Goal: Information Seeking & Learning: Learn about a topic

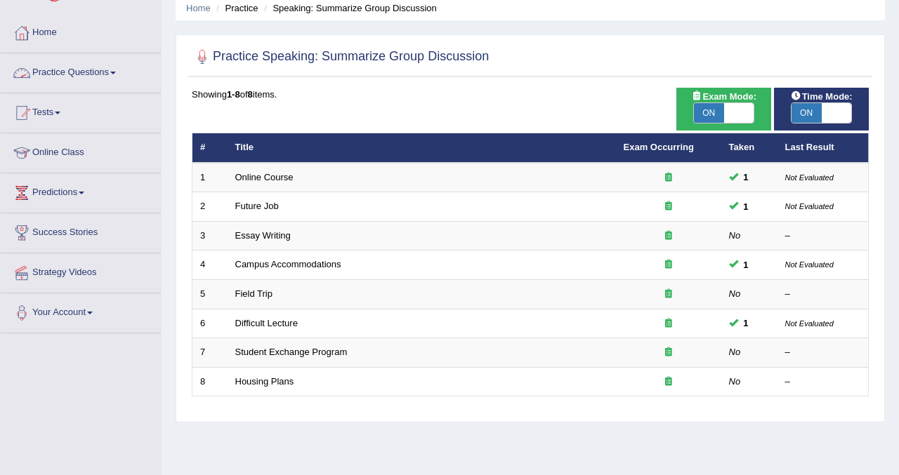
click at [93, 75] on link "Practice Questions" at bounding box center [81, 70] width 160 height 35
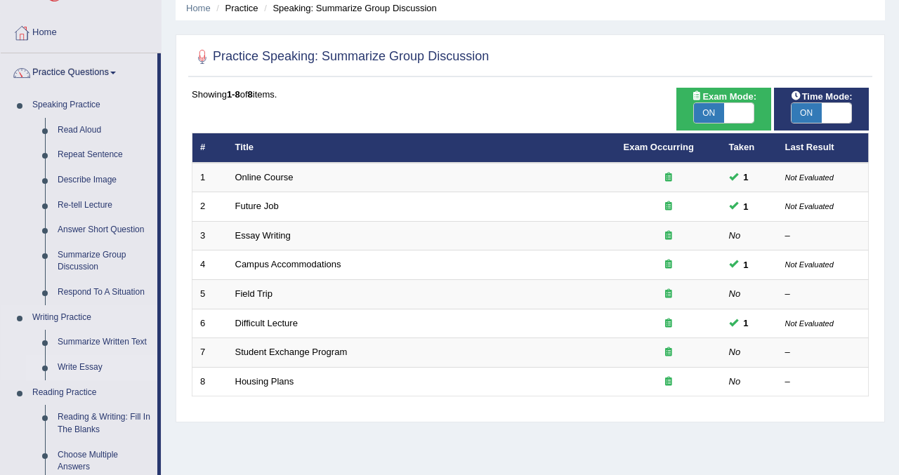
click at [77, 367] on link "Write Essay" at bounding box center [104, 367] width 106 height 25
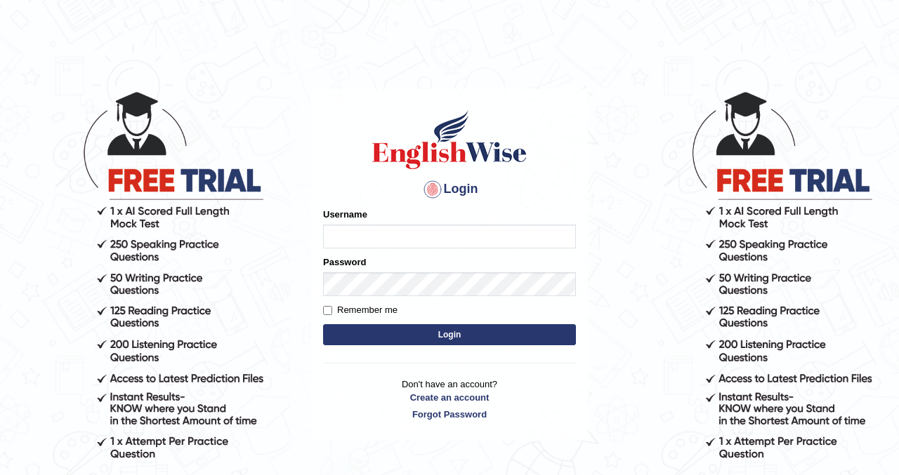
type input "kennyg_"
click at [409, 331] on button "Login" at bounding box center [449, 334] width 253 height 21
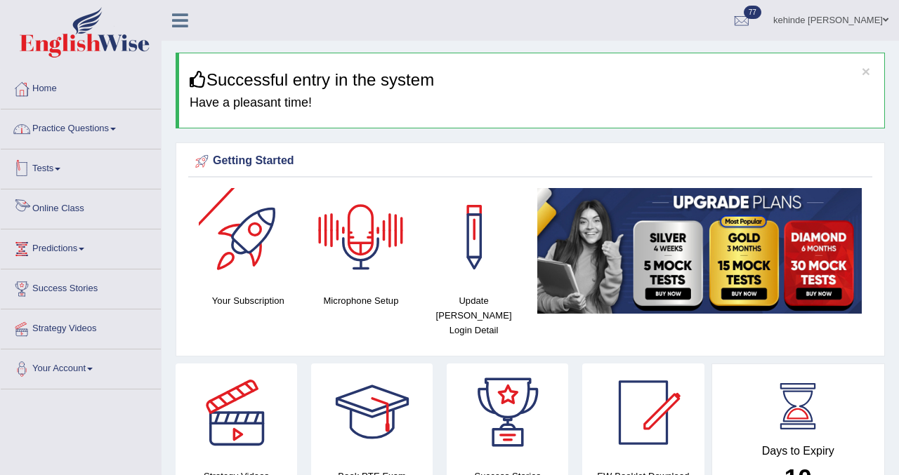
click at [76, 133] on link "Practice Questions" at bounding box center [81, 127] width 160 height 35
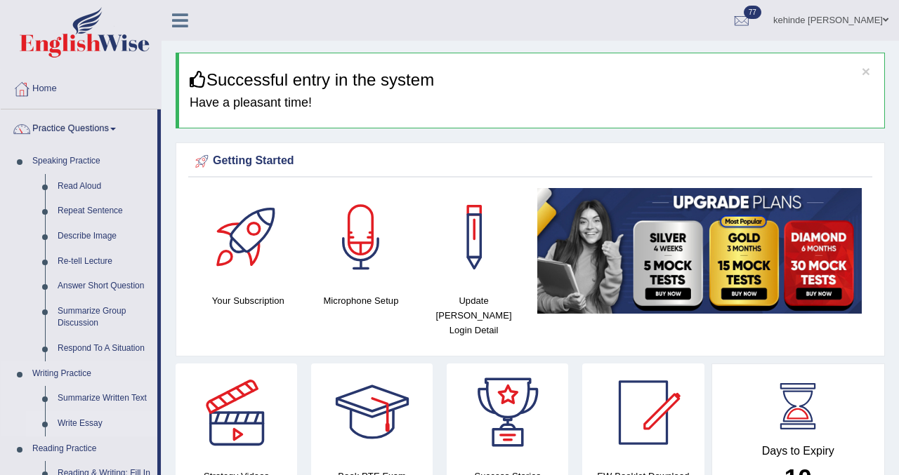
click at [71, 427] on link "Write Essay" at bounding box center [104, 424] width 106 height 25
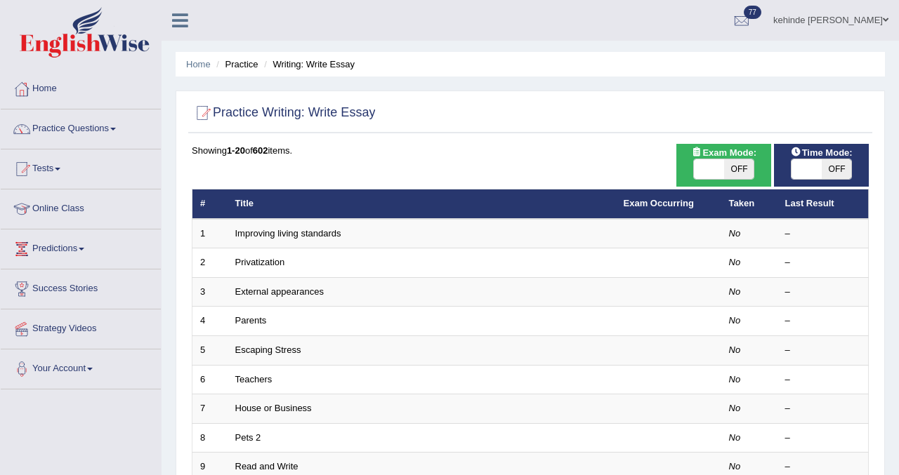
click at [891, 246] on div "Home Practice Writing: Write Essay Practice Writing: Write Essay Time Mode: ON …" at bounding box center [530, 447] width 737 height 895
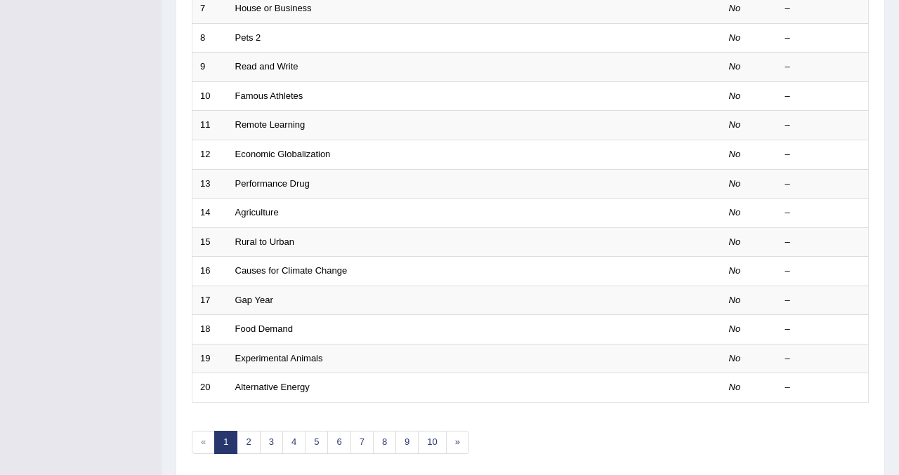
scroll to position [454, 0]
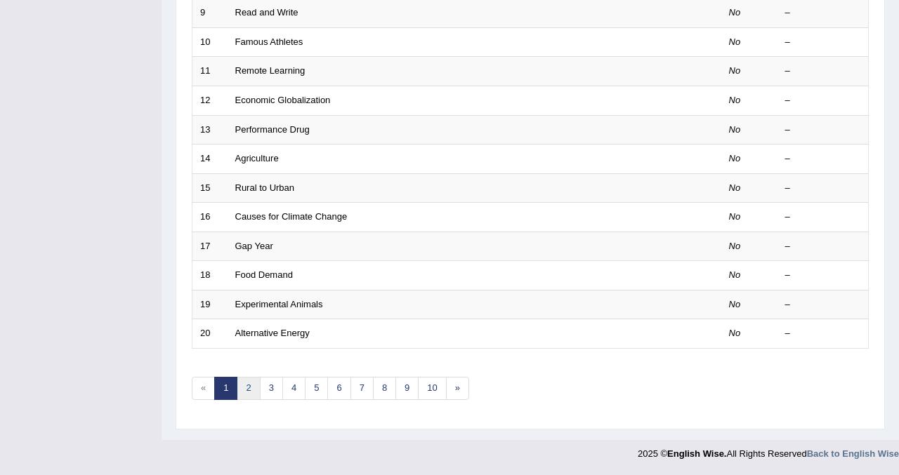
click at [247, 387] on link "2" at bounding box center [248, 388] width 23 height 23
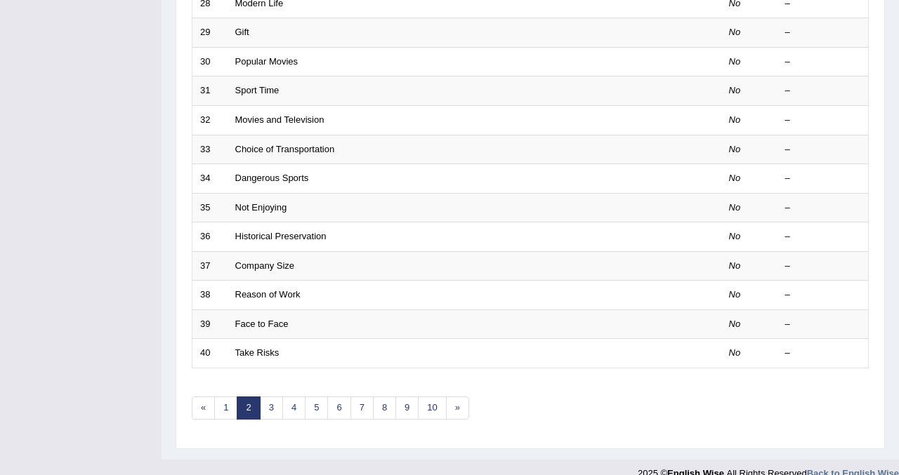
scroll to position [454, 0]
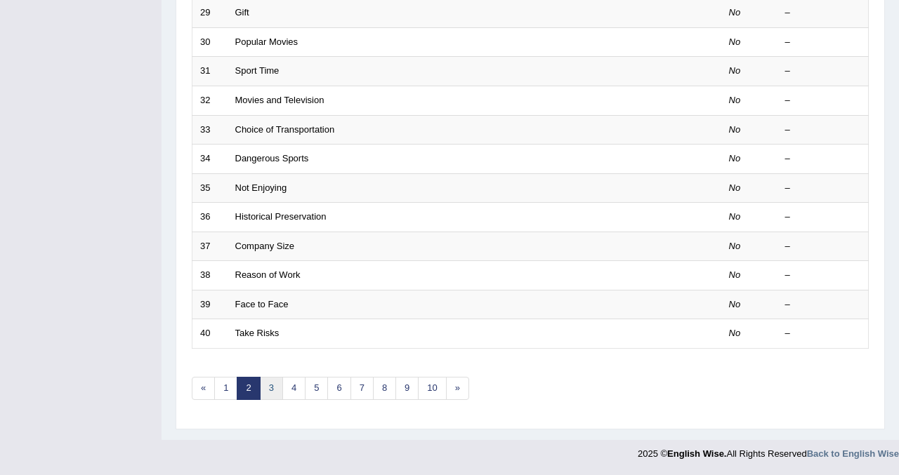
click at [274, 389] on link "3" at bounding box center [271, 388] width 23 height 23
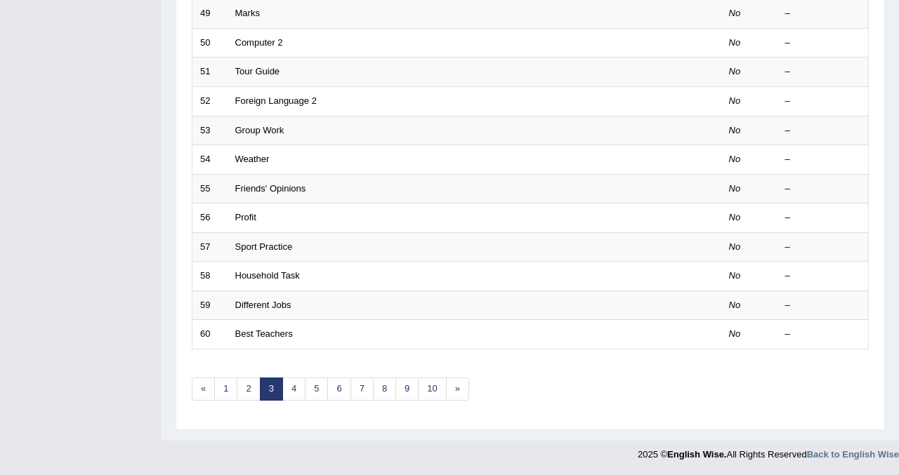
scroll to position [454, 0]
click at [293, 390] on link "4" at bounding box center [293, 388] width 23 height 23
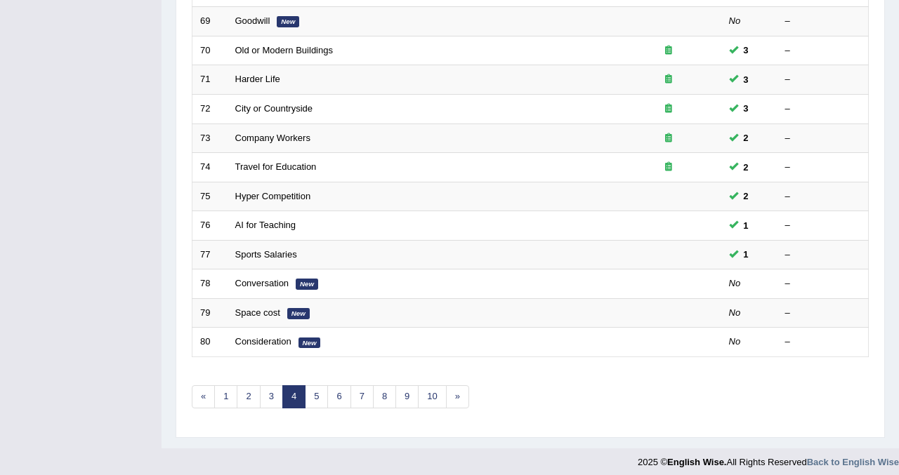
scroll to position [454, 0]
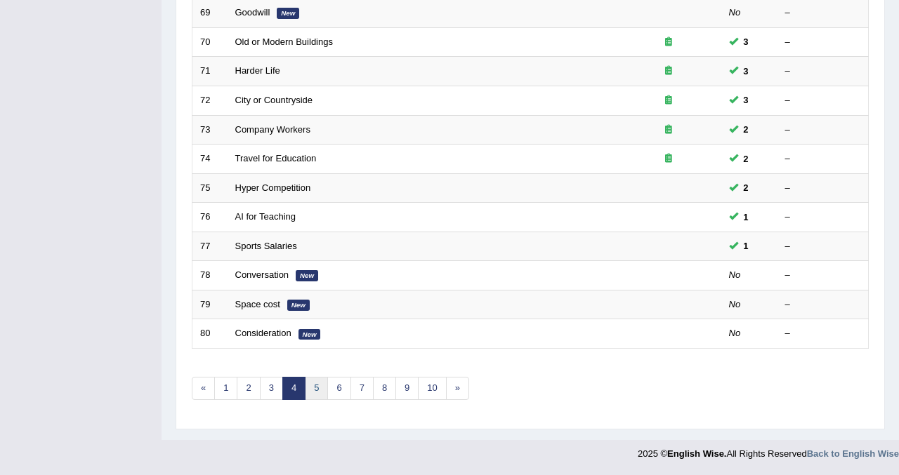
click at [315, 391] on link "5" at bounding box center [316, 388] width 23 height 23
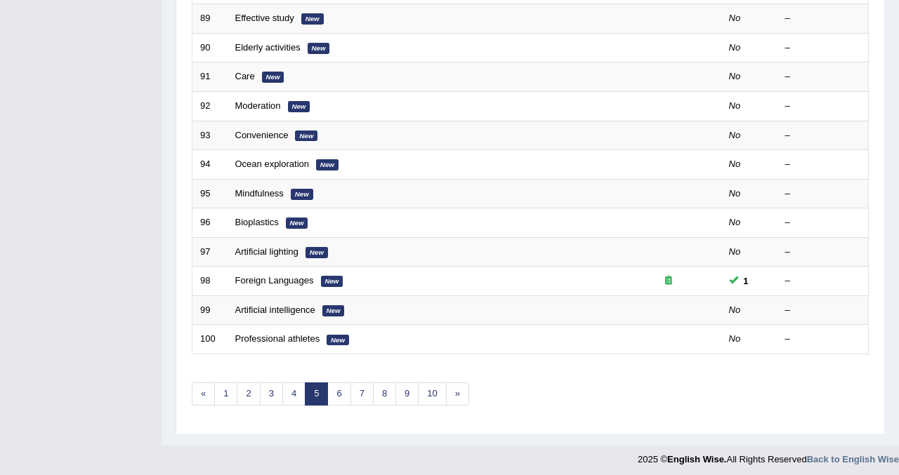
scroll to position [449, 0]
click at [343, 395] on link "6" at bounding box center [338, 393] width 23 height 23
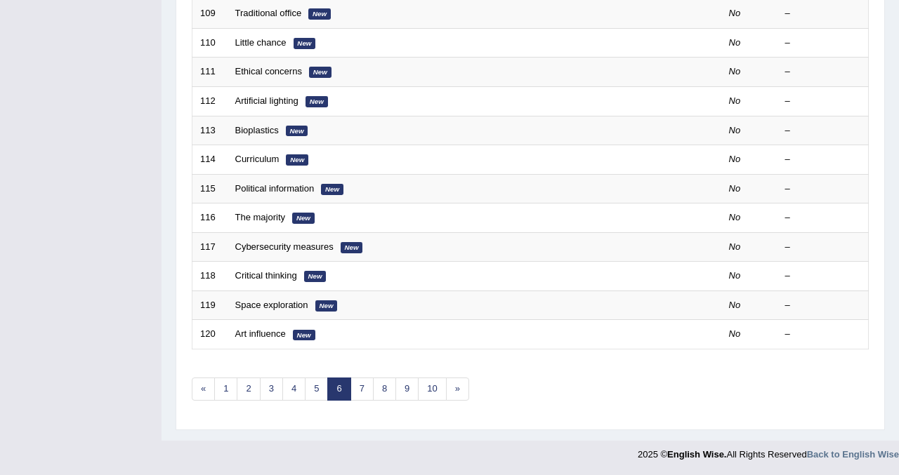
scroll to position [454, 0]
click at [362, 386] on link "7" at bounding box center [361, 388] width 23 height 23
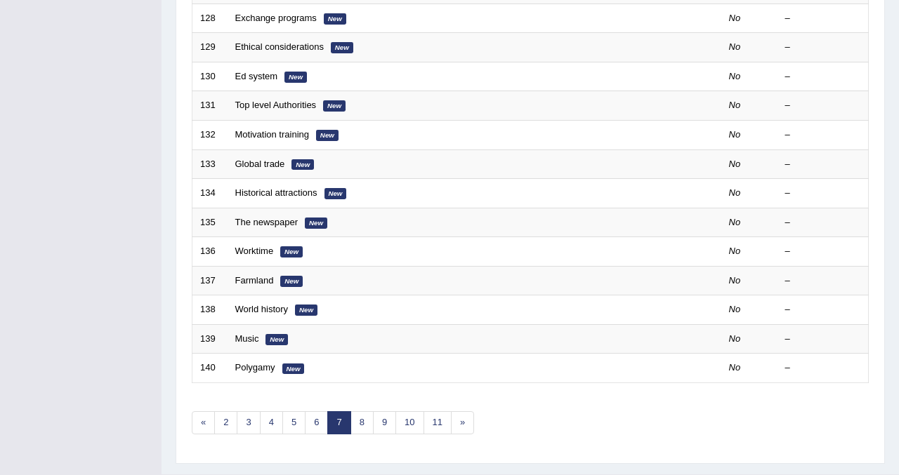
scroll to position [454, 0]
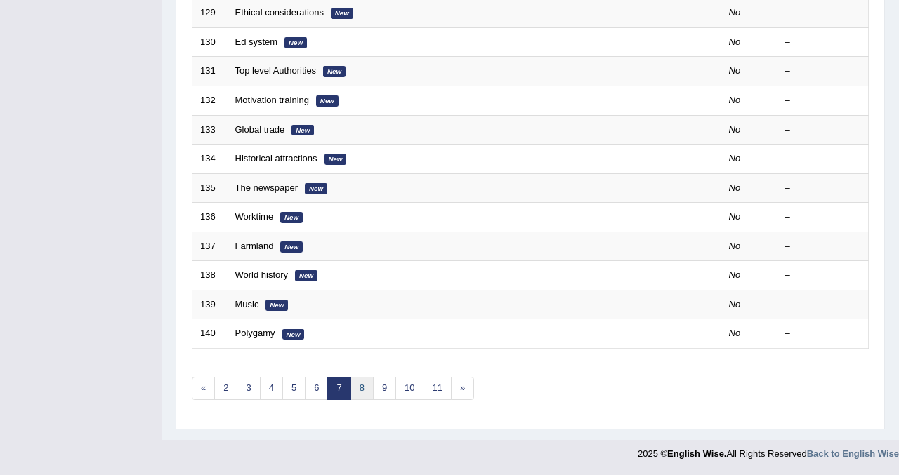
click at [363, 391] on link "8" at bounding box center [361, 388] width 23 height 23
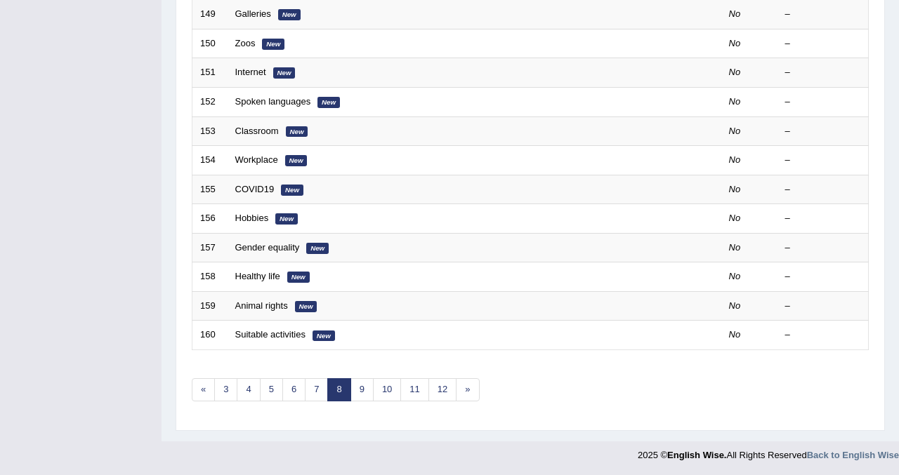
scroll to position [454, 0]
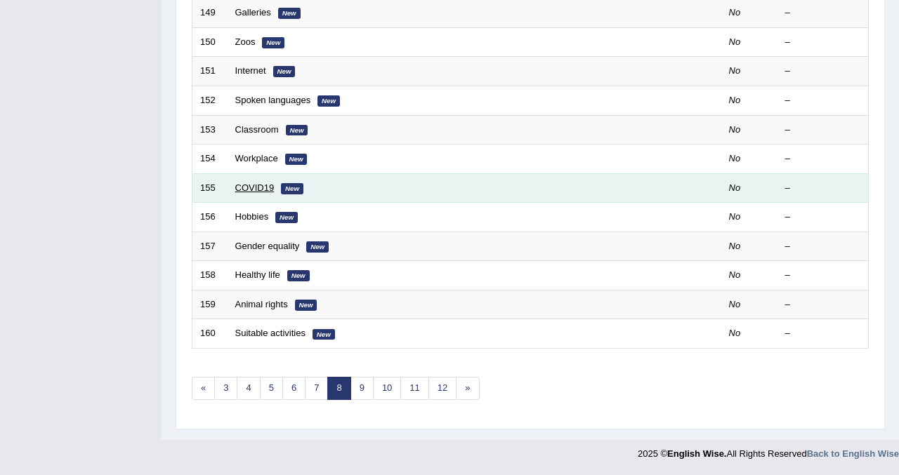
click at [250, 192] on link "COVID19" at bounding box center [254, 188] width 39 height 11
